Goal: Find specific page/section: Find specific page/section

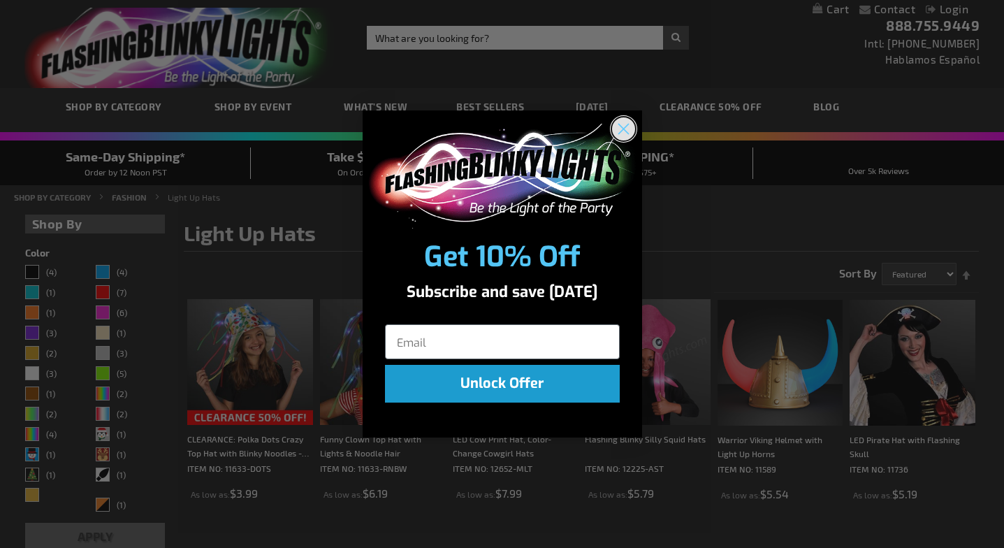
click at [626, 129] on circle "Close dialog" at bounding box center [623, 128] width 23 height 23
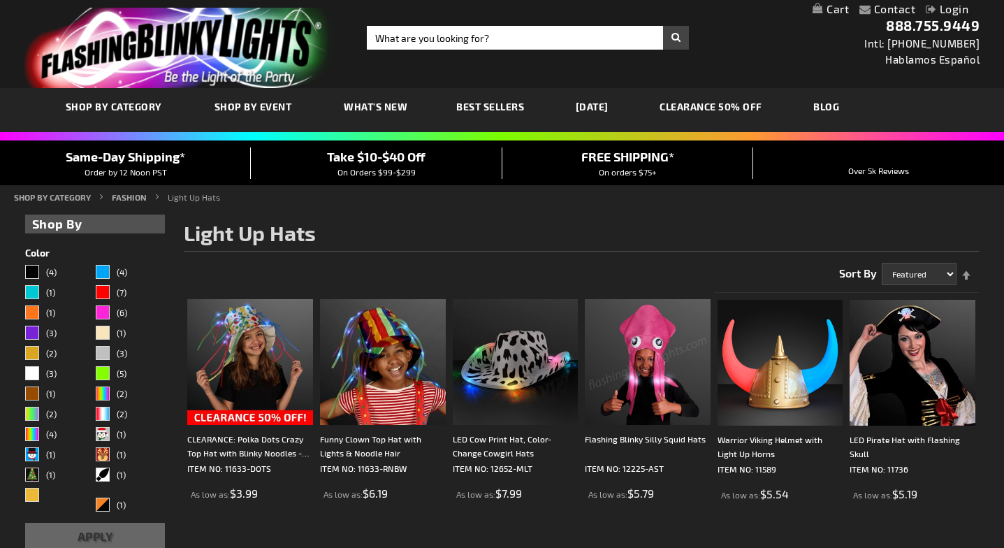
click at [552, 227] on h1 "Light Up Hats" at bounding box center [581, 236] width 795 height 29
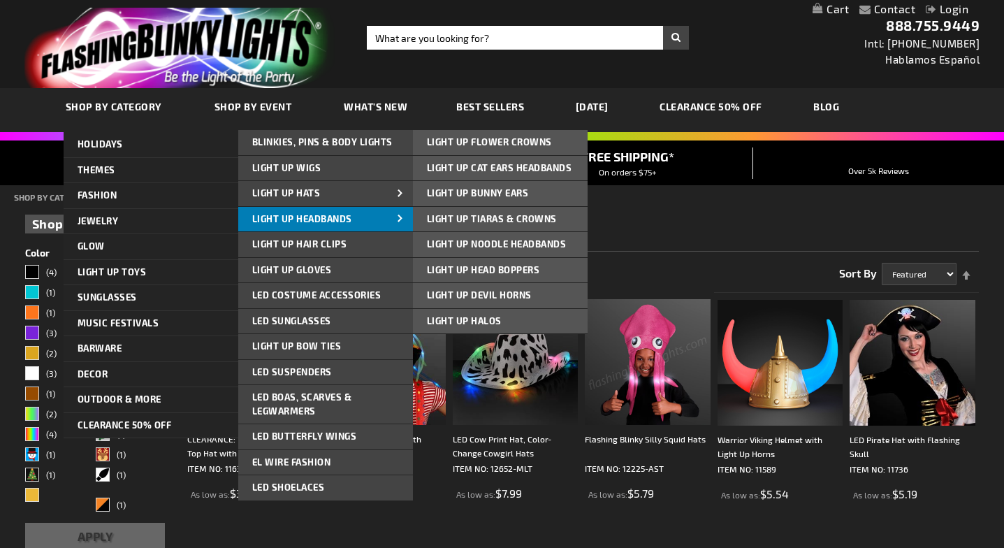
click at [319, 215] on span "Light Up Headbands" at bounding box center [302, 218] width 100 height 11
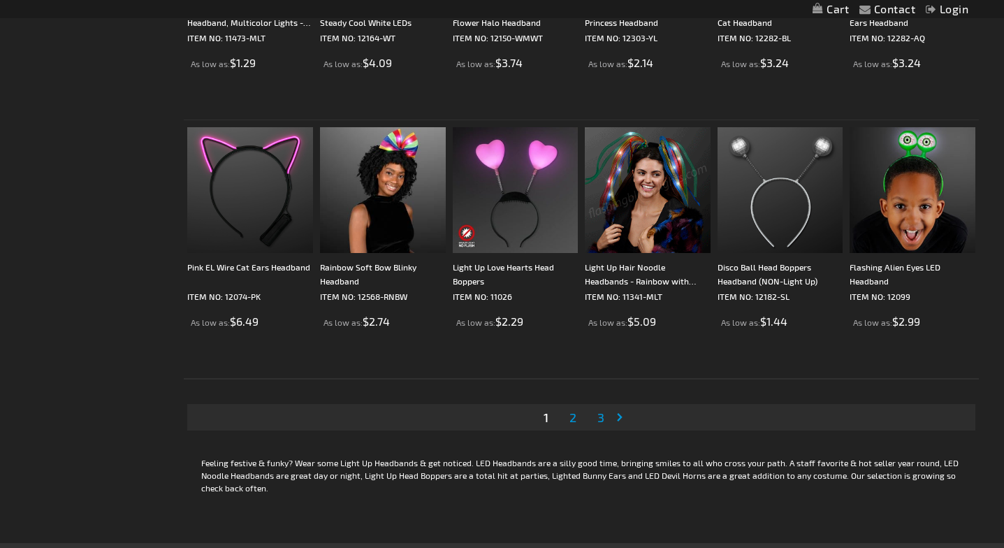
scroll to position [2582, 0]
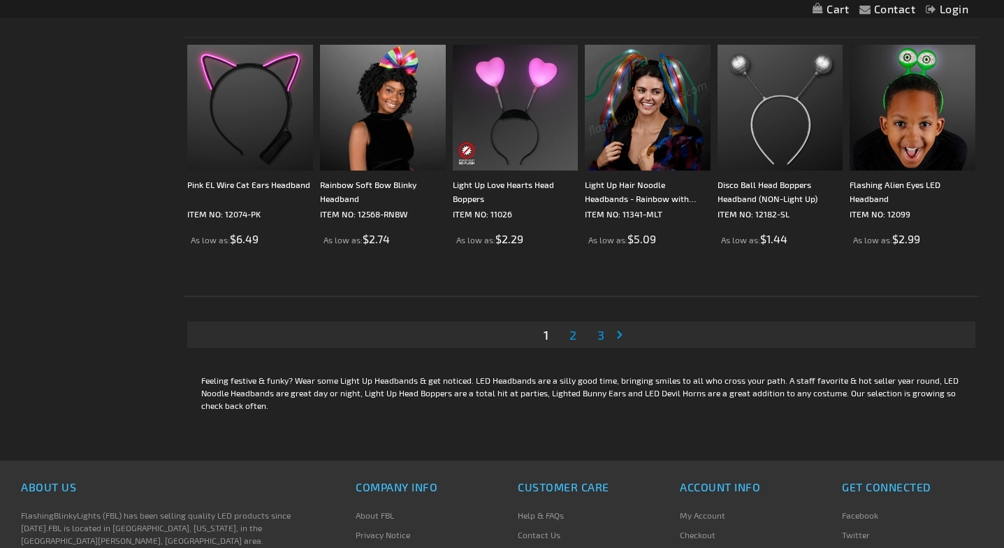
click at [572, 336] on span "2" at bounding box center [573, 334] width 7 height 15
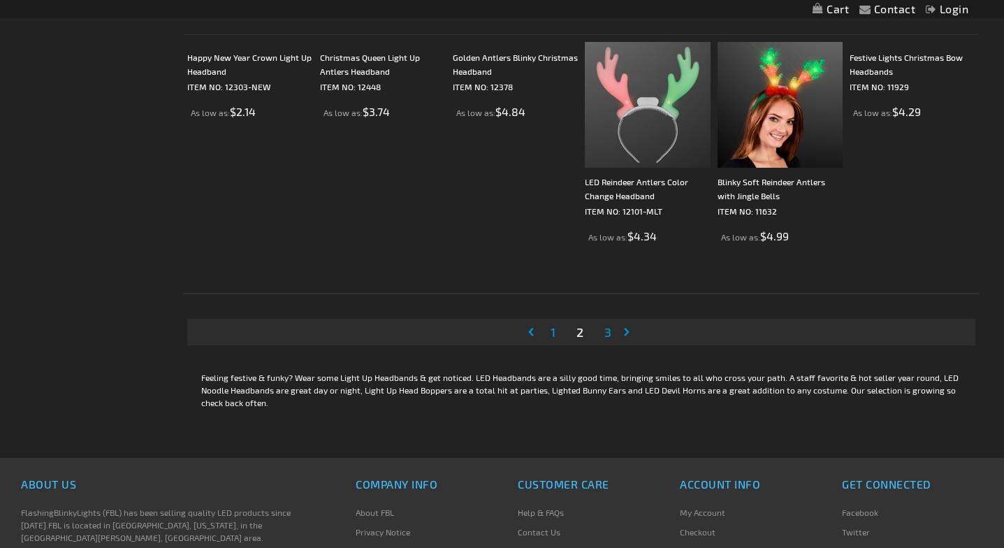
scroll to position [2634, 0]
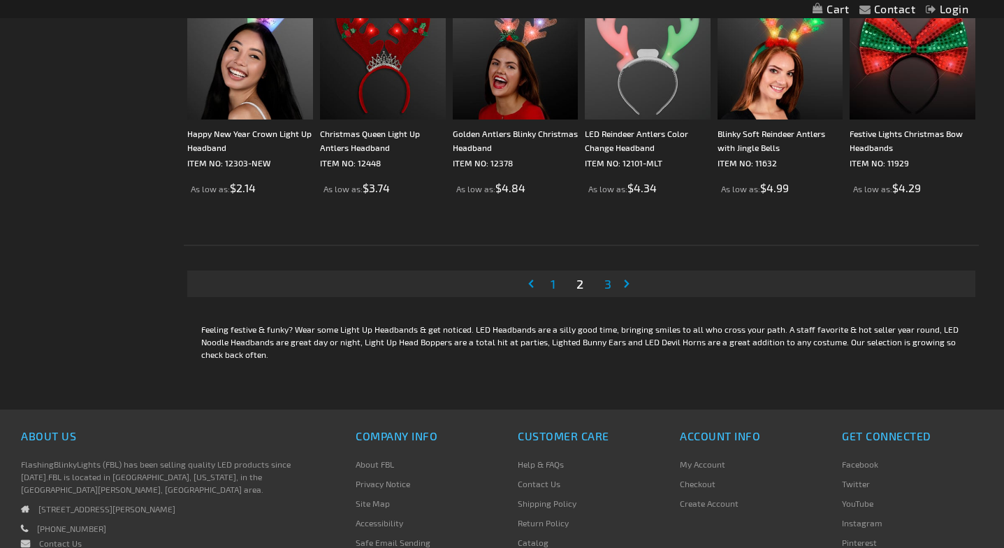
click at [607, 277] on span "3" at bounding box center [608, 283] width 7 height 15
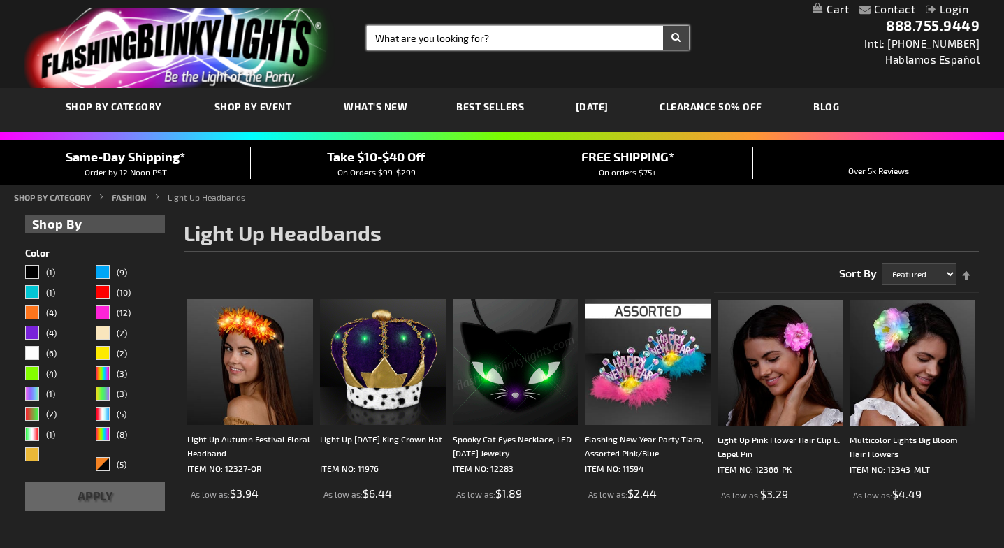
click at [514, 37] on input "Search" at bounding box center [528, 38] width 322 height 24
type input "shamrock"
click at [663, 26] on button "Search" at bounding box center [676, 38] width 26 height 24
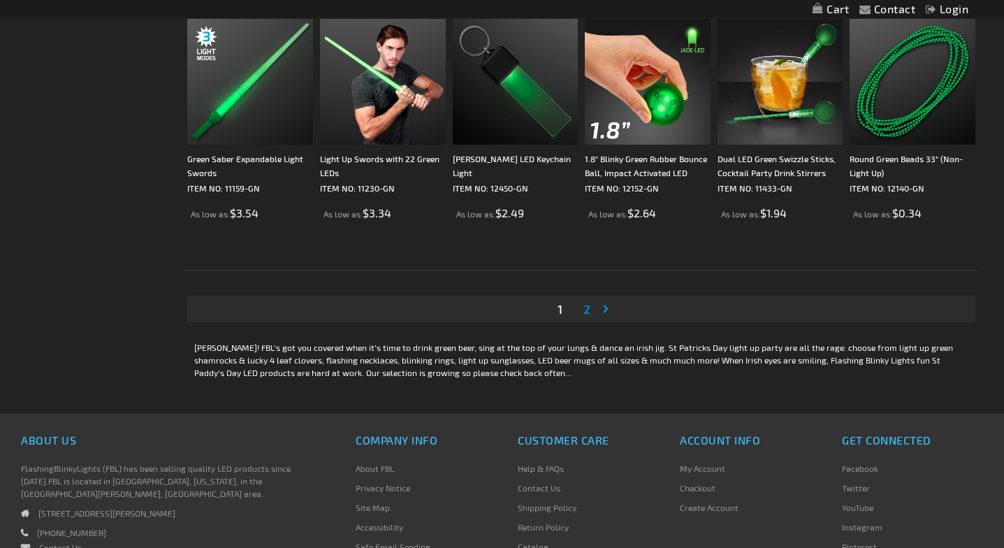
scroll to position [2856, 0]
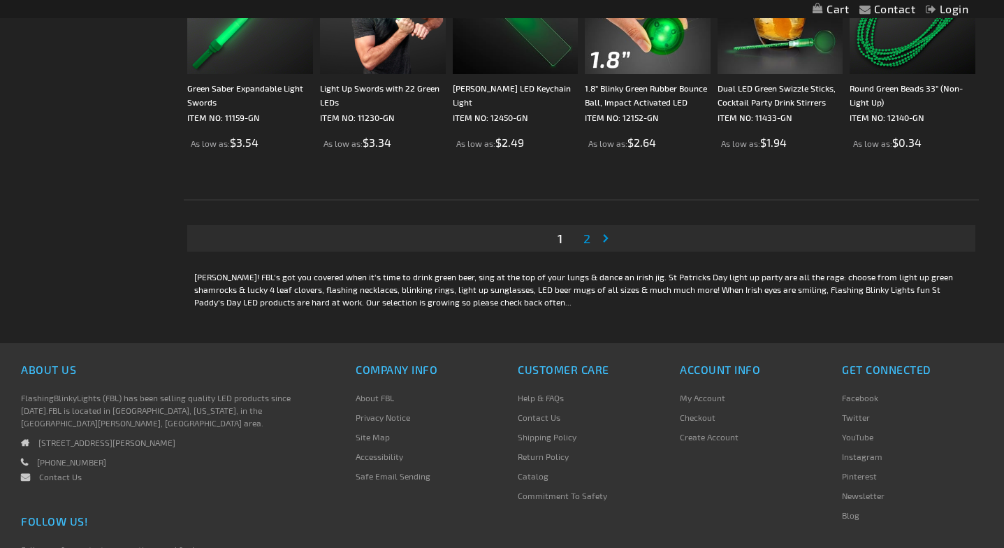
click at [591, 239] on link "Page 2" at bounding box center [587, 238] width 13 height 21
